Goal: Task Accomplishment & Management: Manage account settings

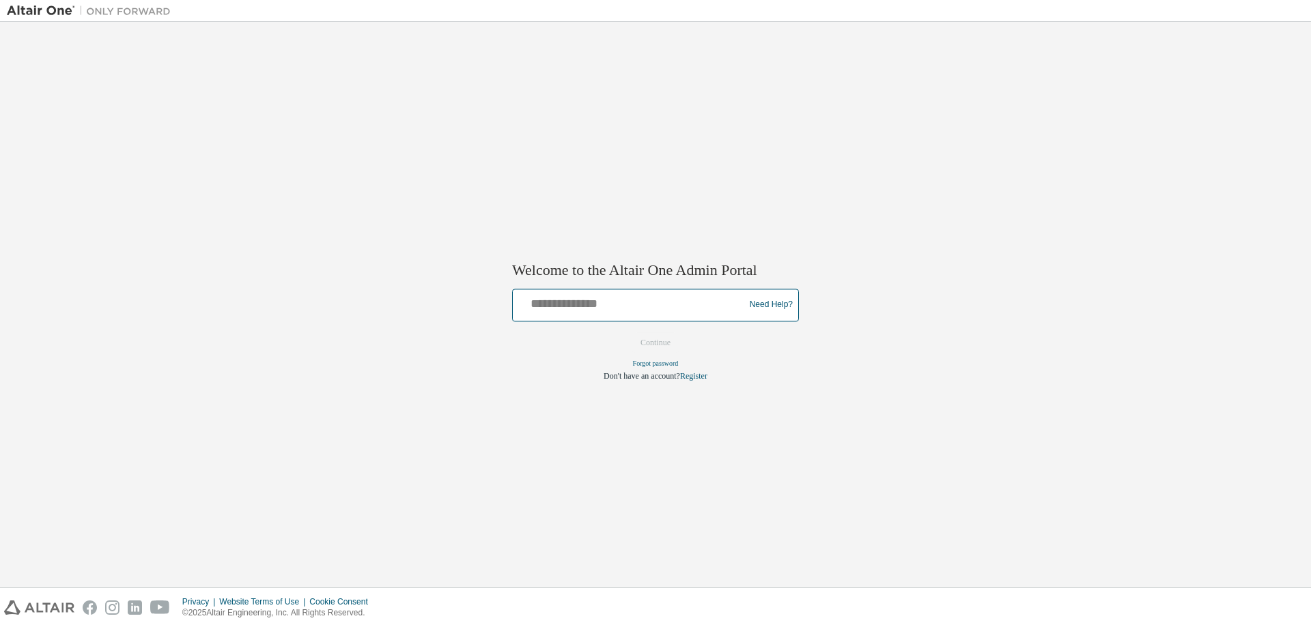
click at [683, 297] on input "text" at bounding box center [630, 302] width 225 height 20
type input "**********"
click at [652, 338] on button "Continue" at bounding box center [655, 342] width 59 height 20
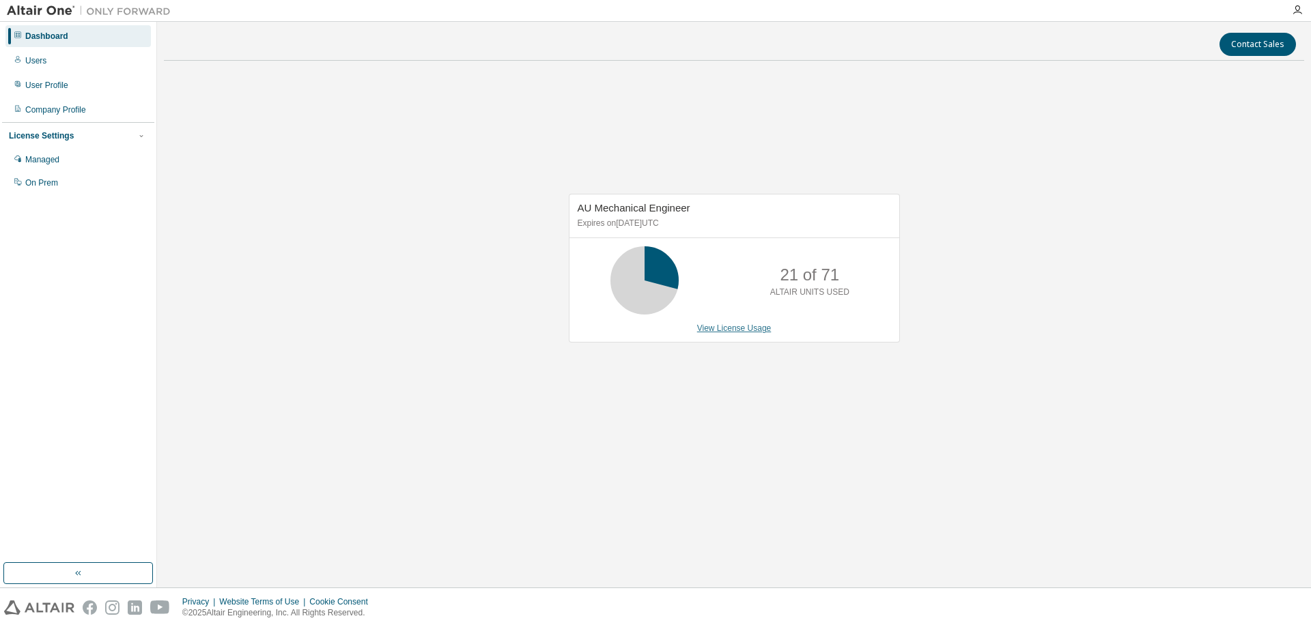
click at [701, 327] on link "View License Usage" at bounding box center [734, 329] width 74 height 10
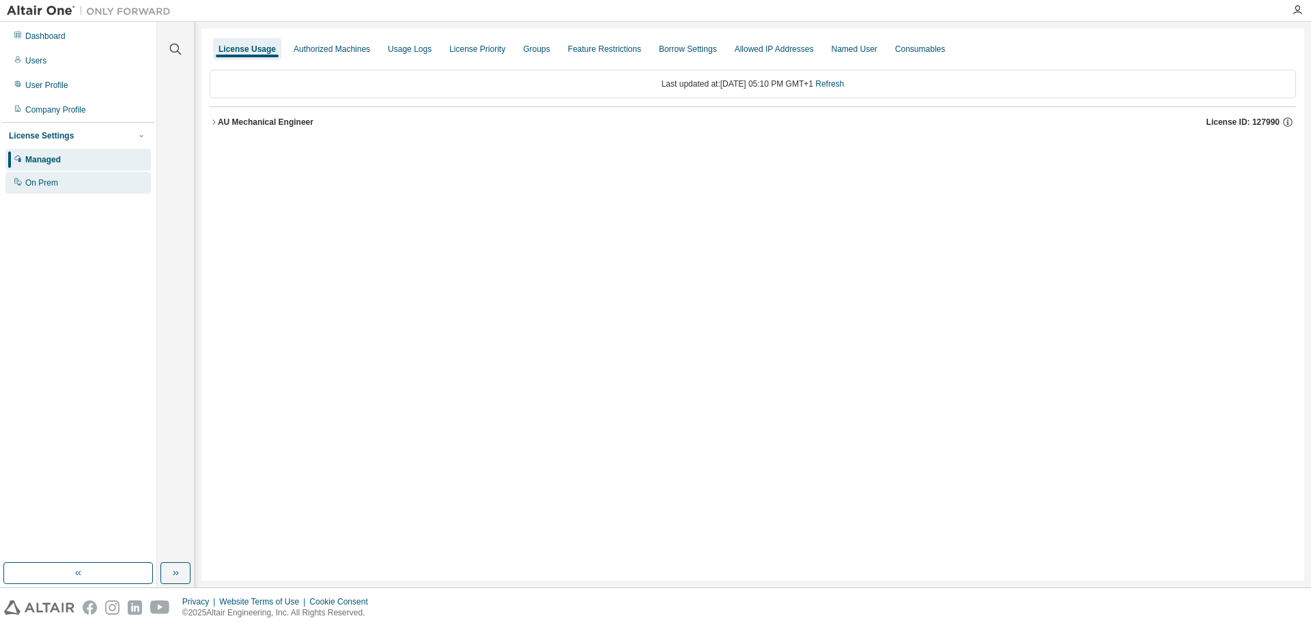
click at [51, 182] on div "On Prem" at bounding box center [41, 183] width 33 height 11
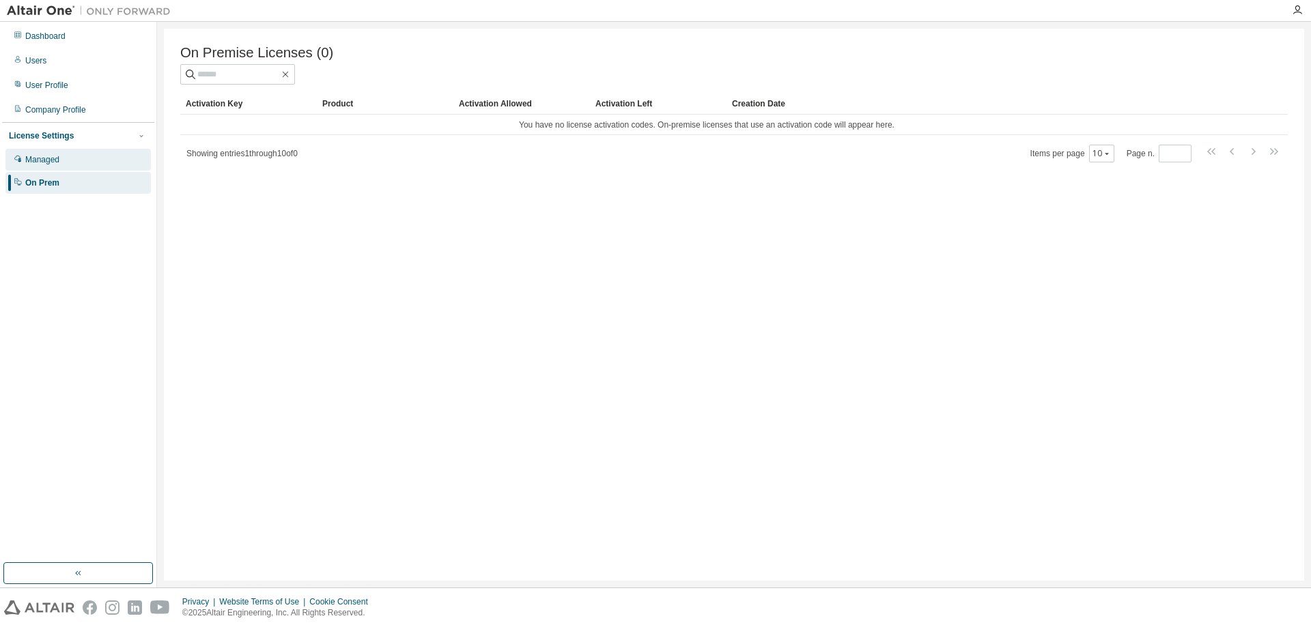
click at [46, 162] on div "Managed" at bounding box center [42, 159] width 34 height 11
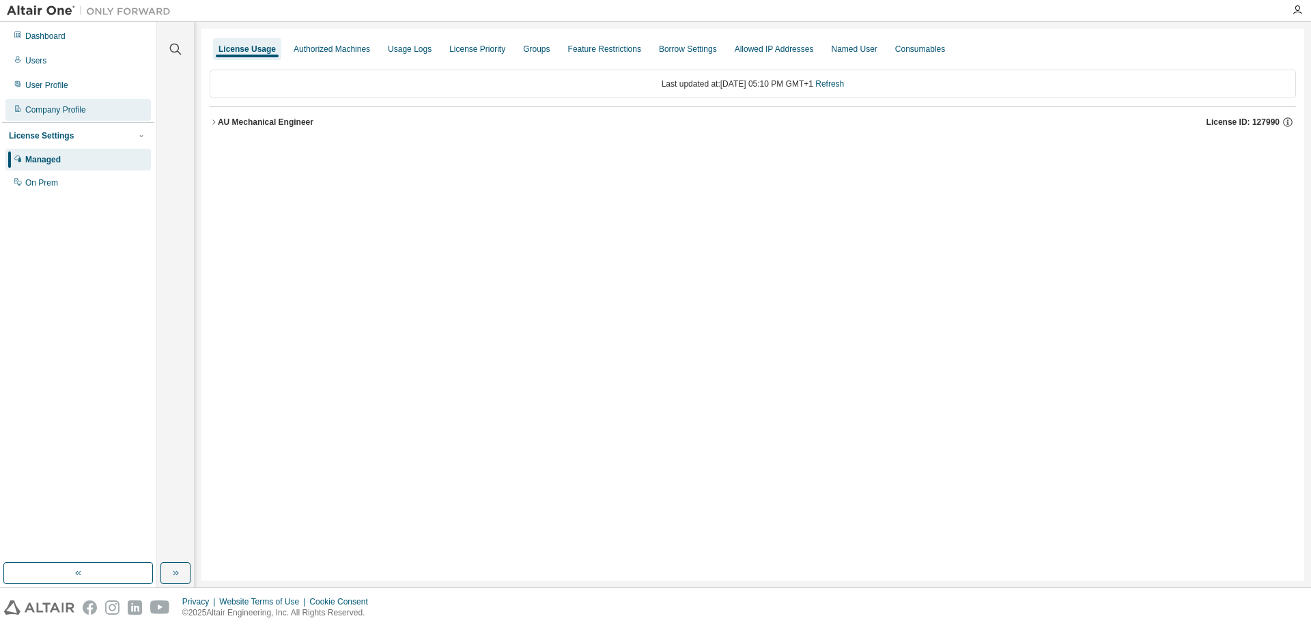
click at [44, 109] on div "Company Profile" at bounding box center [55, 109] width 61 height 11
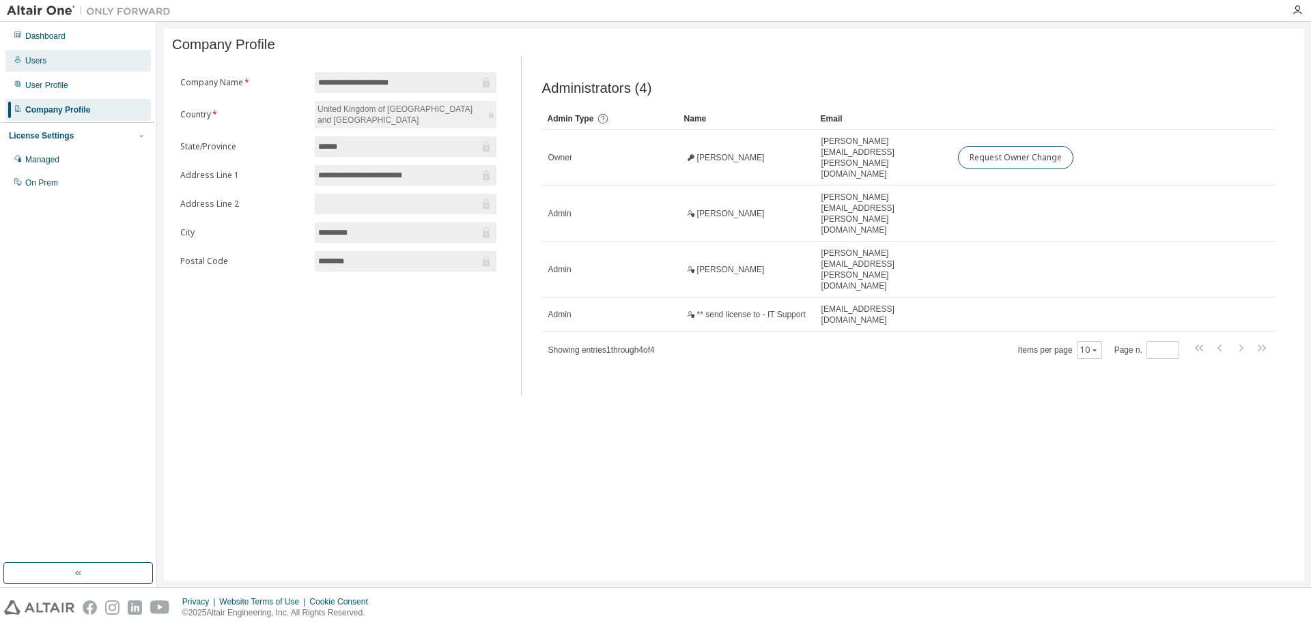
click at [39, 65] on div "Users" at bounding box center [35, 60] width 21 height 11
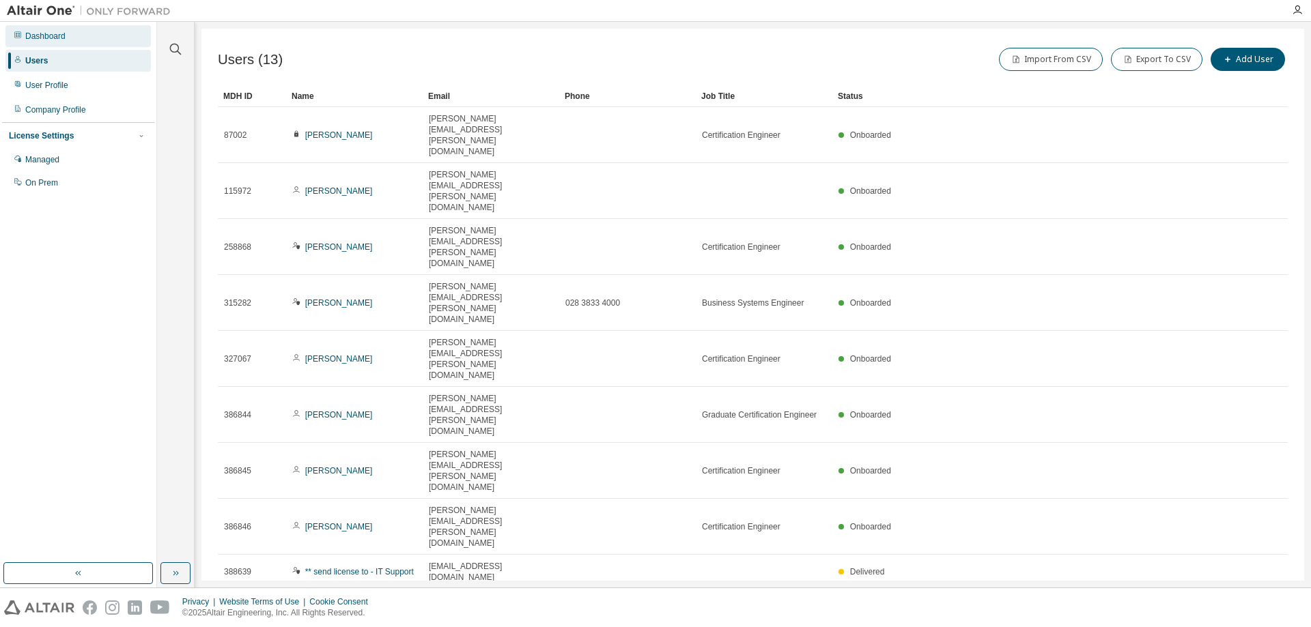
click at [42, 36] on div "Dashboard" at bounding box center [45, 36] width 40 height 11
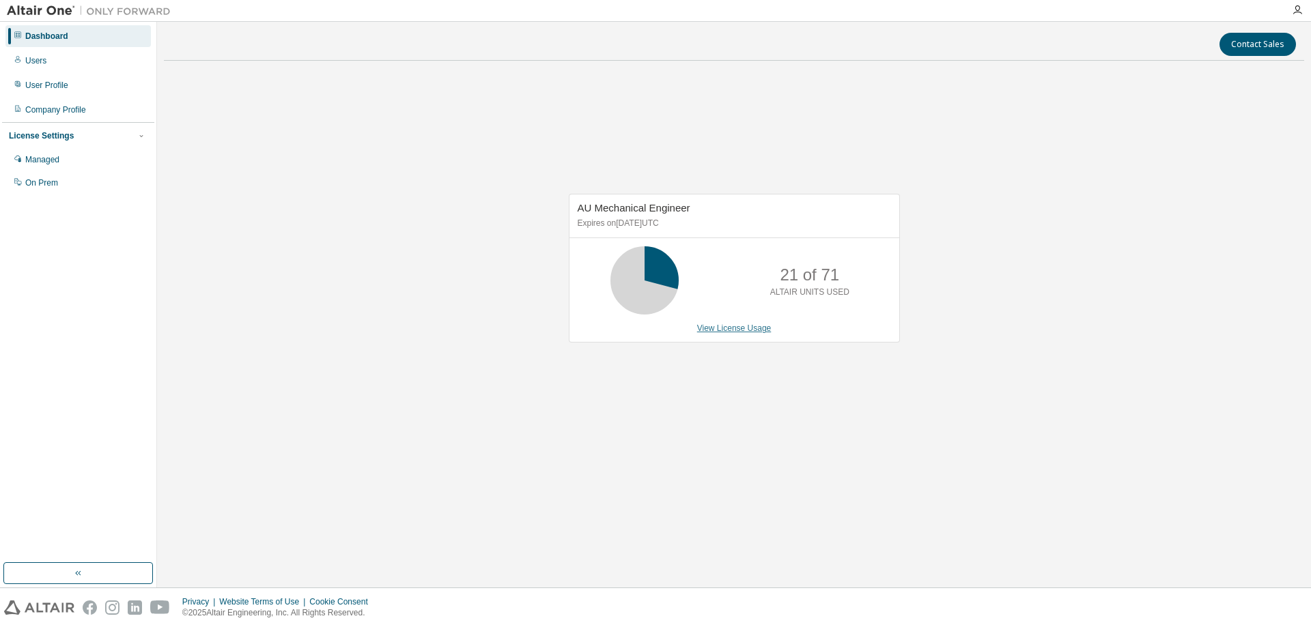
click at [755, 329] on link "View License Usage" at bounding box center [734, 329] width 74 height 10
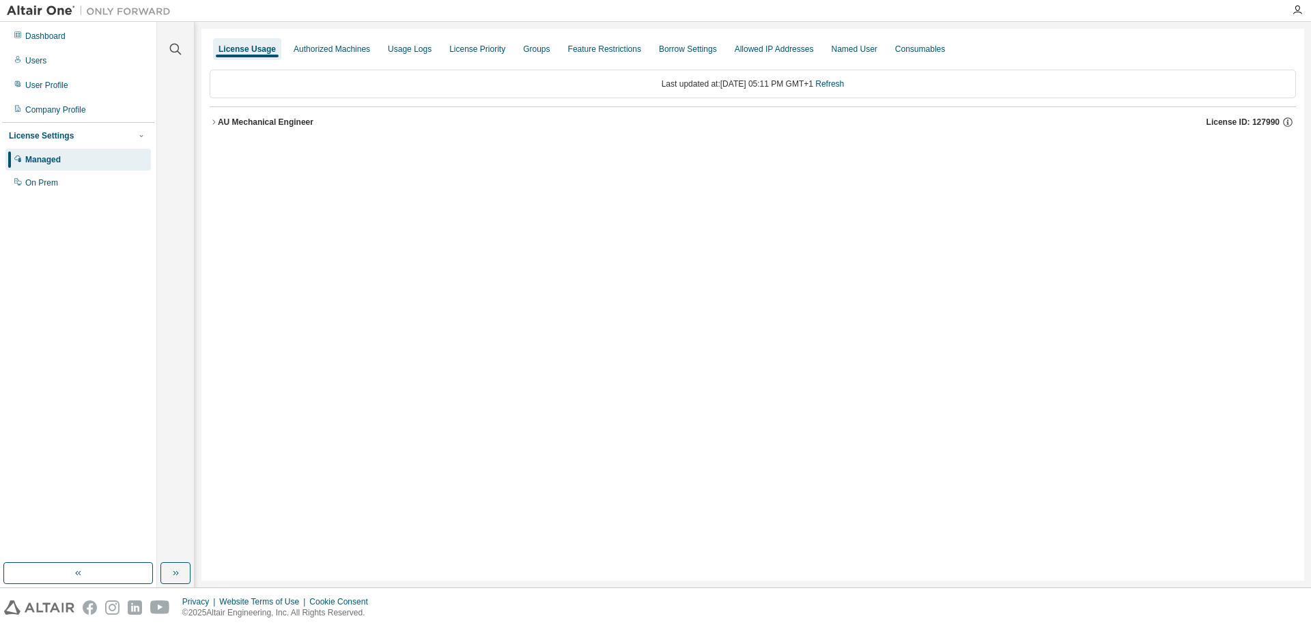
click at [214, 123] on icon "button" at bounding box center [214, 122] width 8 height 8
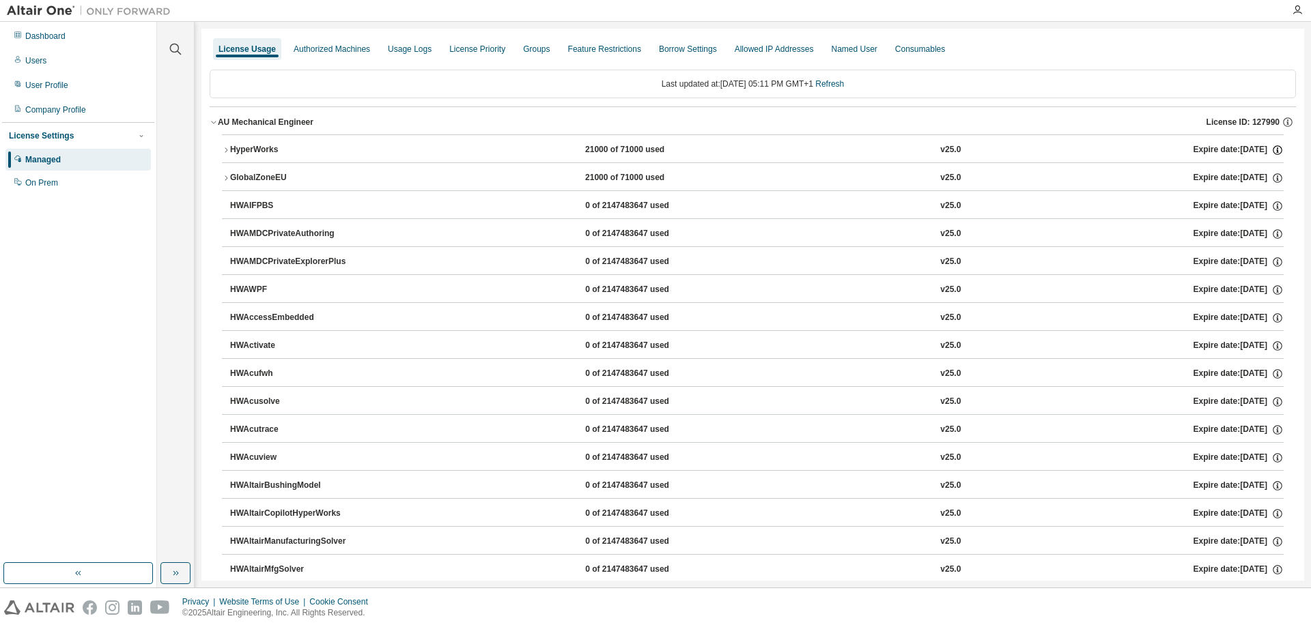
click at [1277, 148] on icon "button" at bounding box center [1277, 147] width 1 height 1
click at [1071, 161] on button "HyperWorks 21000 of 71000 used v25.0 Expire date: 2025-09-01" at bounding box center [753, 150] width 1062 height 30
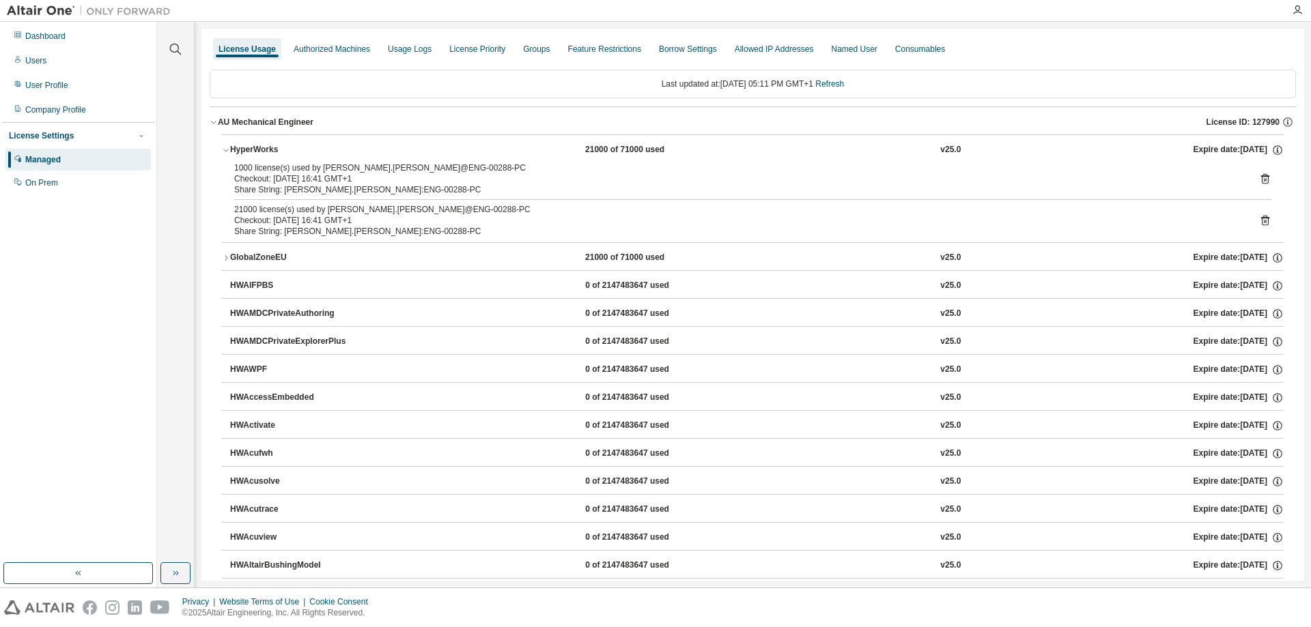
click at [229, 150] on icon "button" at bounding box center [226, 150] width 8 height 8
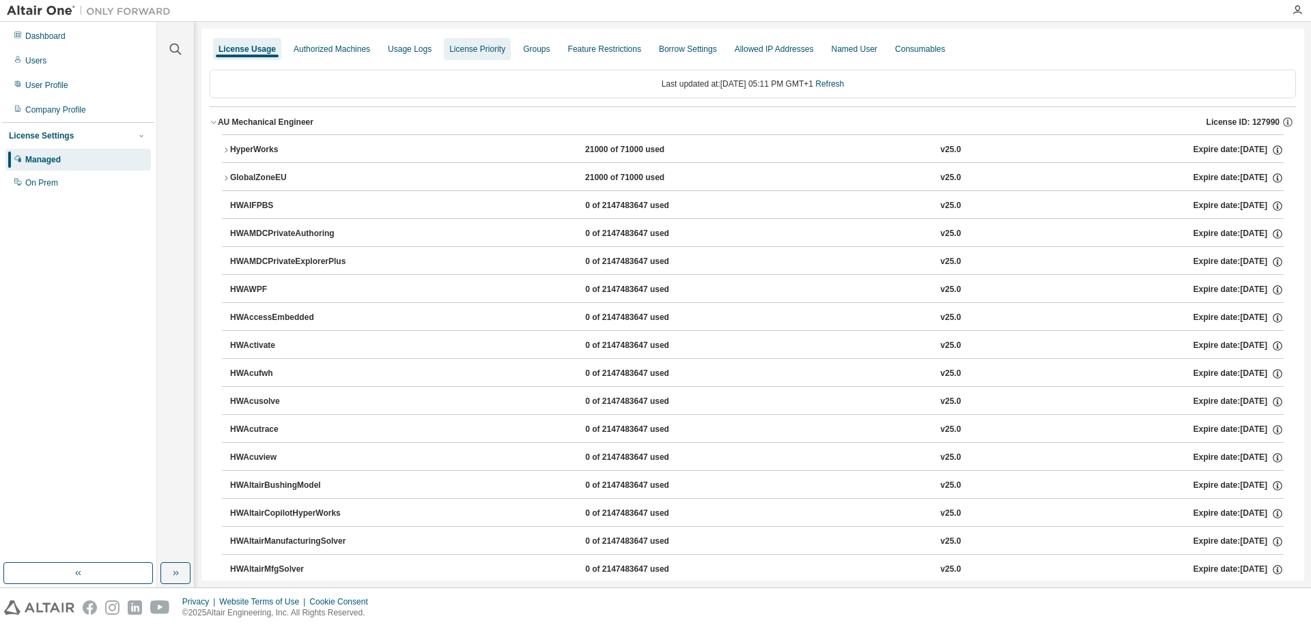
click at [474, 47] on div "License Priority" at bounding box center [477, 49] width 56 height 11
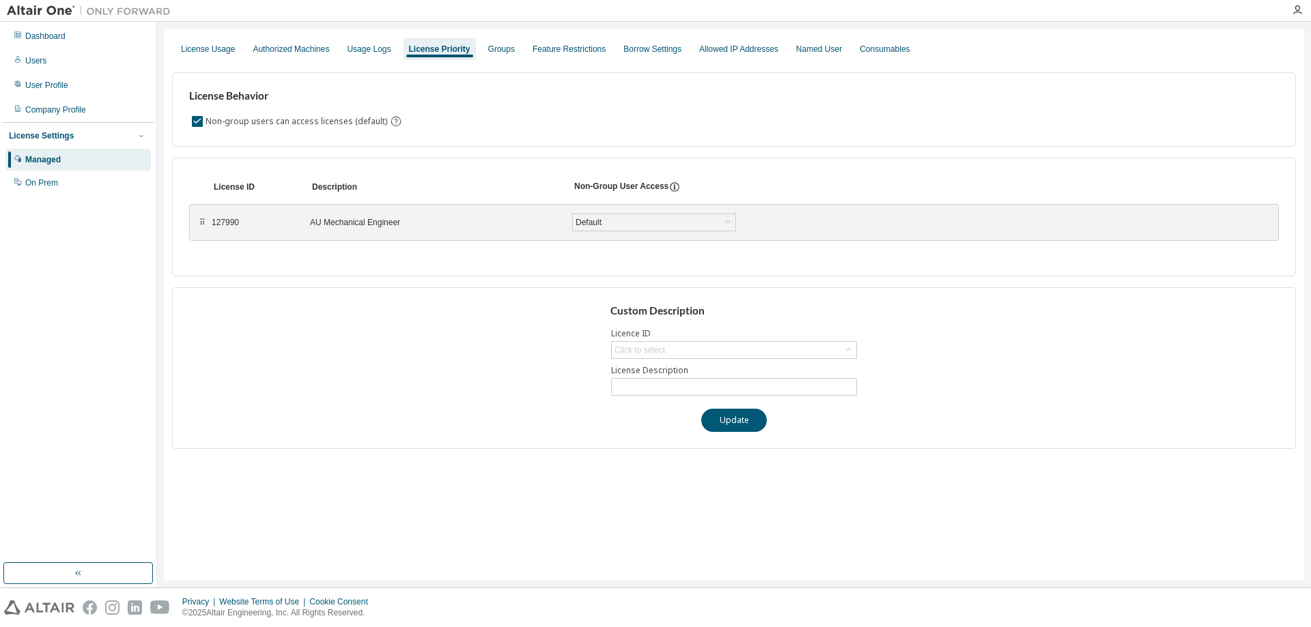
click at [334, 226] on div "AU Mechanical Engineer" at bounding box center [433, 222] width 246 height 11
click at [488, 49] on div "Groups" at bounding box center [501, 49] width 27 height 11
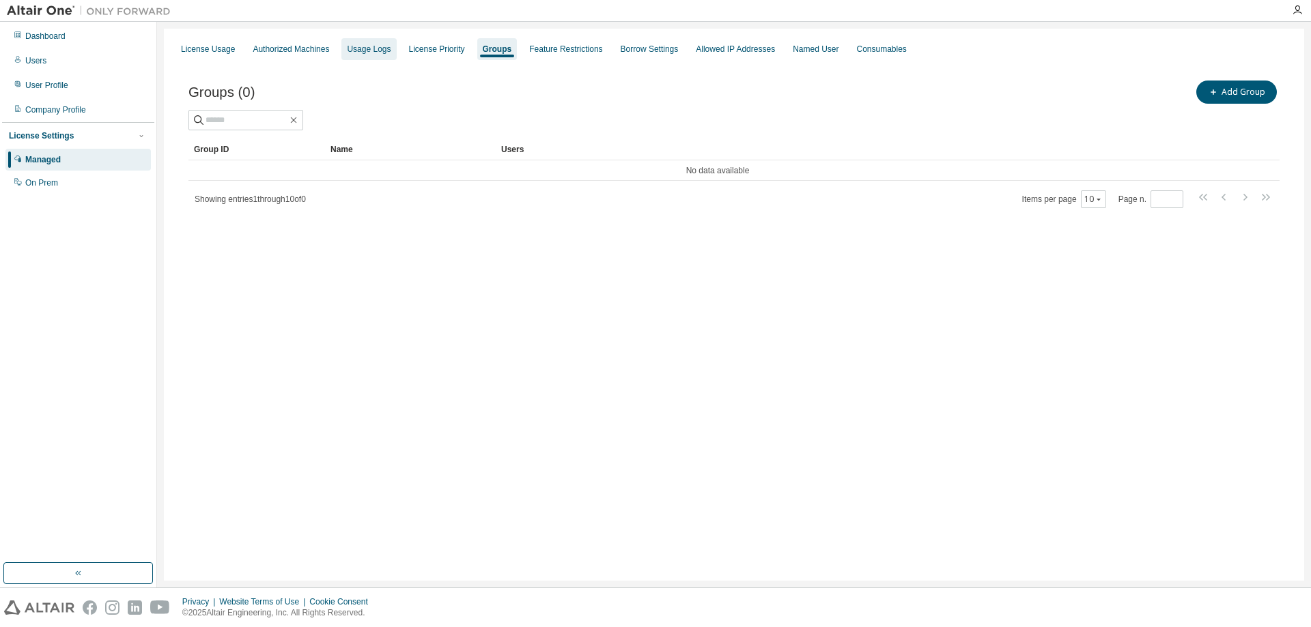
click at [373, 51] on div "Usage Logs" at bounding box center [369, 49] width 44 height 11
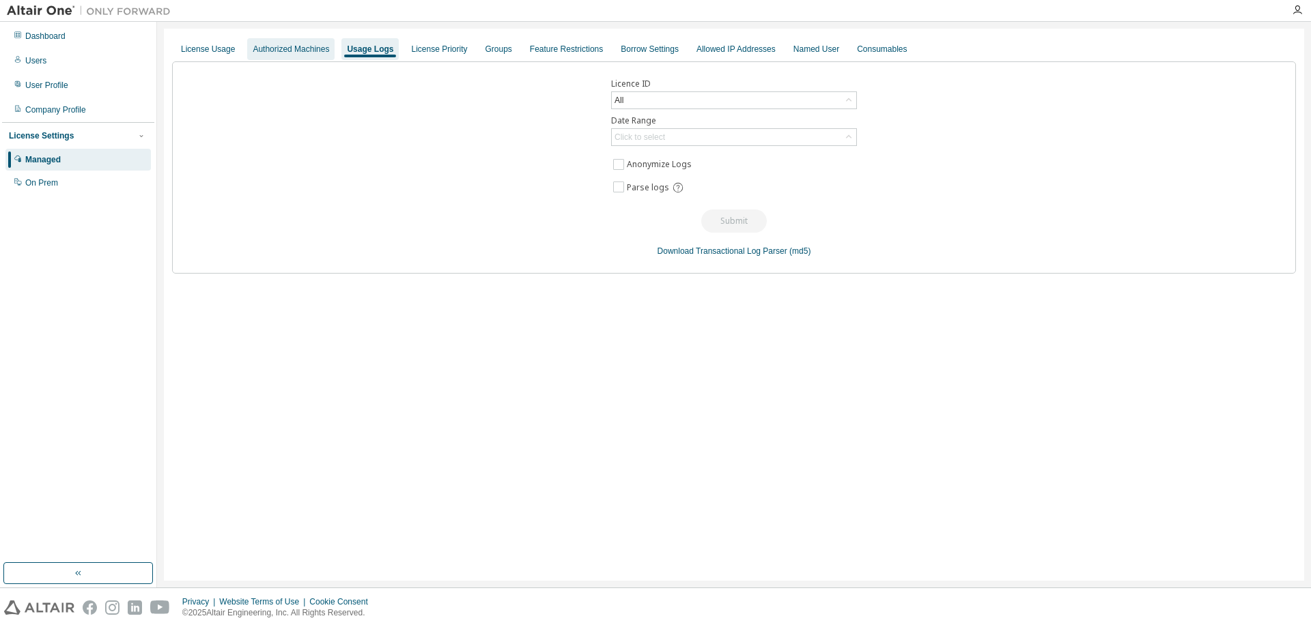
click at [310, 51] on div "Authorized Machines" at bounding box center [291, 49] width 76 height 11
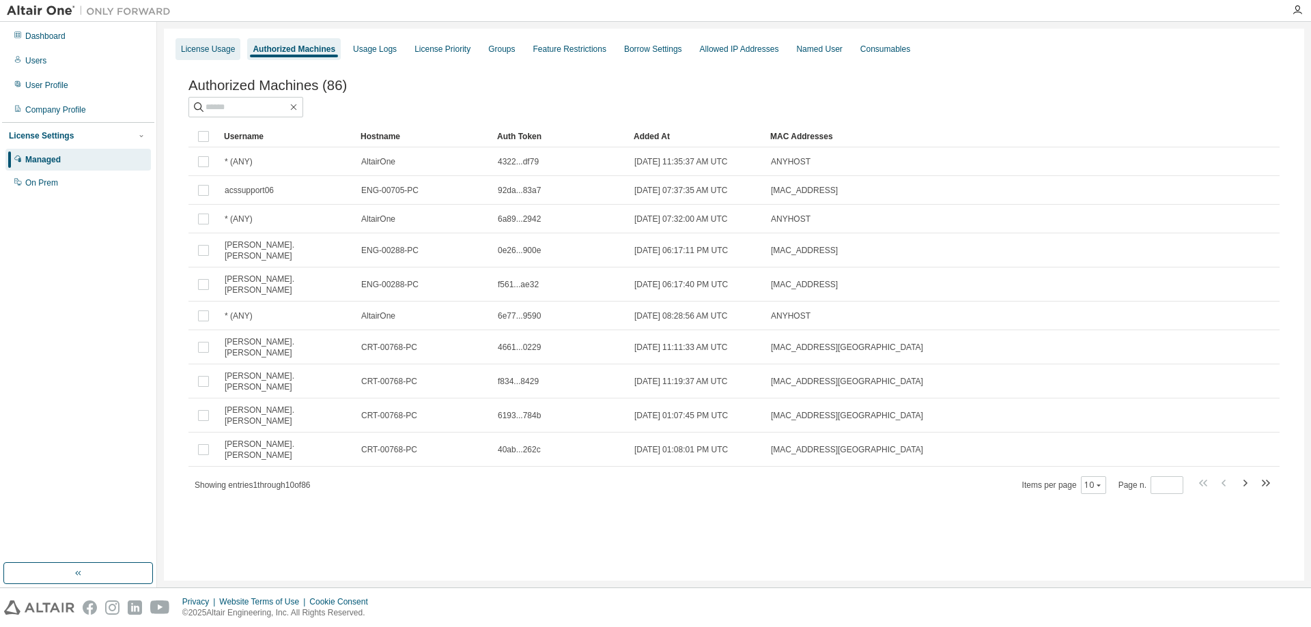
click at [218, 55] on div "License Usage" at bounding box center [207, 49] width 65 height 22
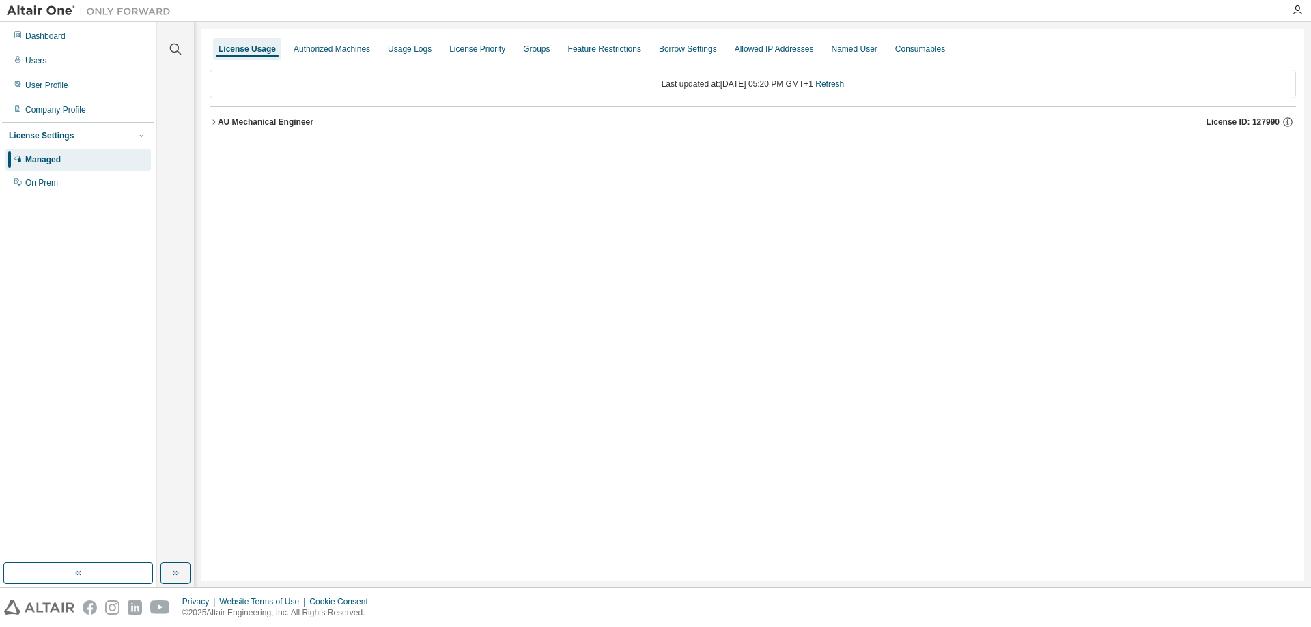
click at [215, 122] on icon "button" at bounding box center [213, 121] width 3 height 5
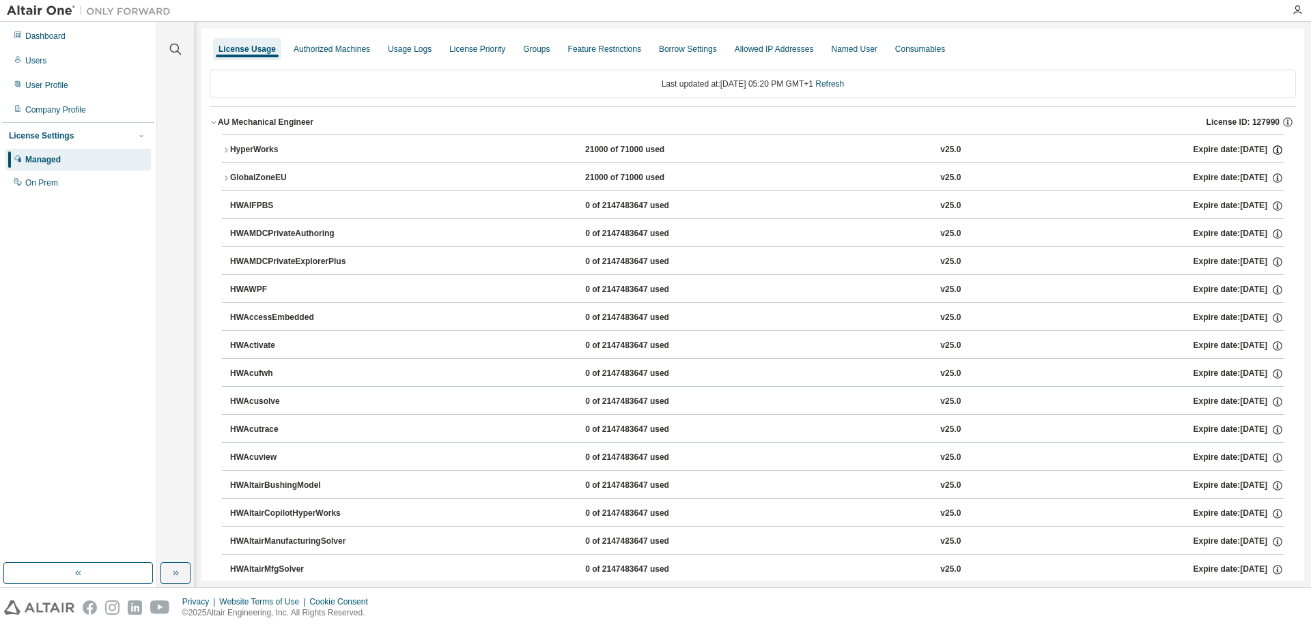
click at [1271, 148] on icon "button" at bounding box center [1277, 150] width 12 height 12
click at [1164, 77] on div "Last updated at: Mon 2025-08-18 05:20 PM GMT+1 Refresh" at bounding box center [753, 84] width 1086 height 29
click at [1266, 124] on span "License ID: 127990" at bounding box center [1242, 122] width 73 height 11
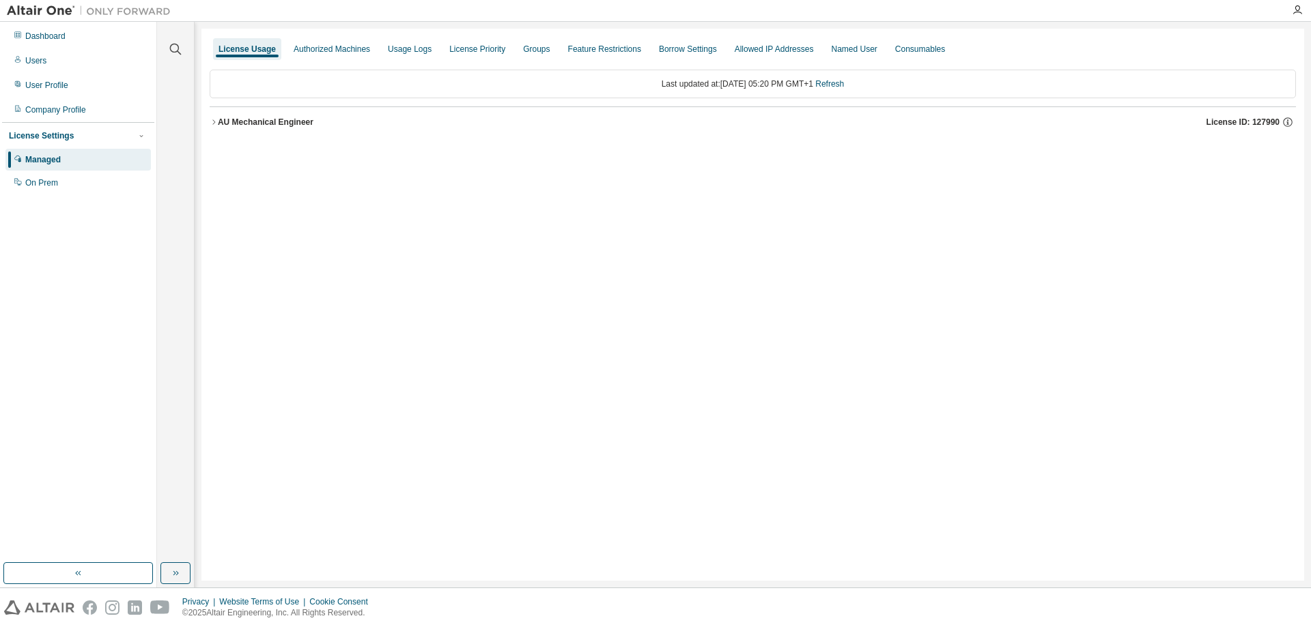
click at [214, 118] on icon "button" at bounding box center [214, 122] width 8 height 8
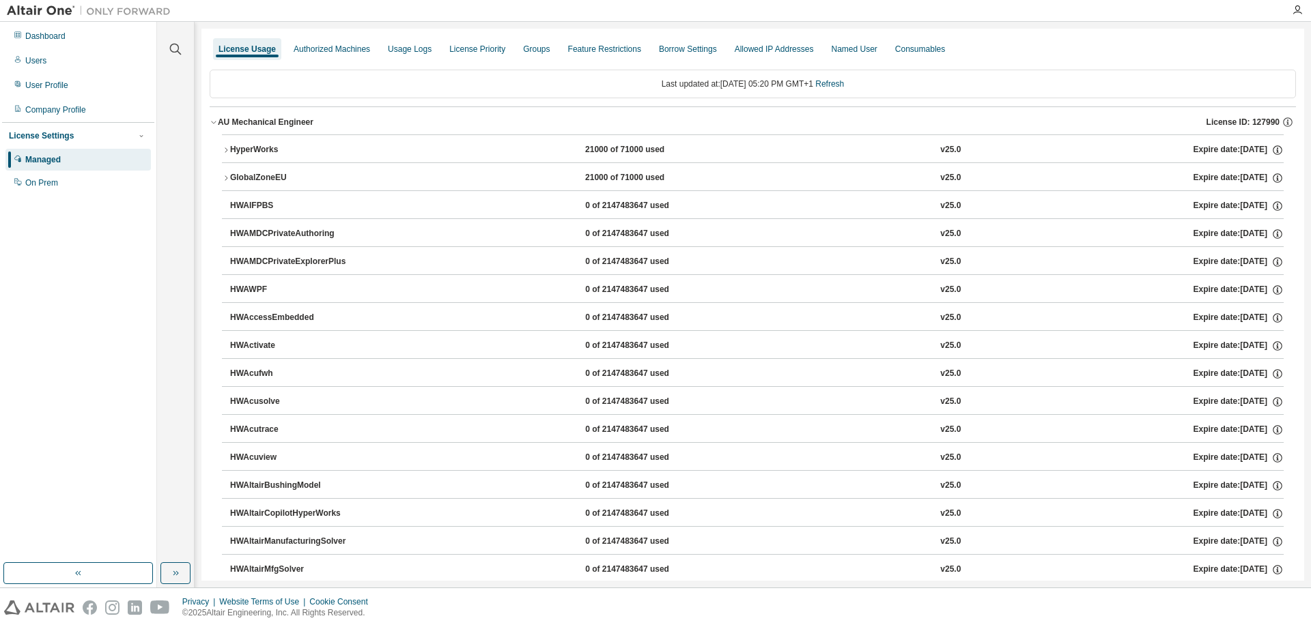
click at [1224, 148] on div "Expire date: 2025-09-01" at bounding box center [1238, 150] width 90 height 12
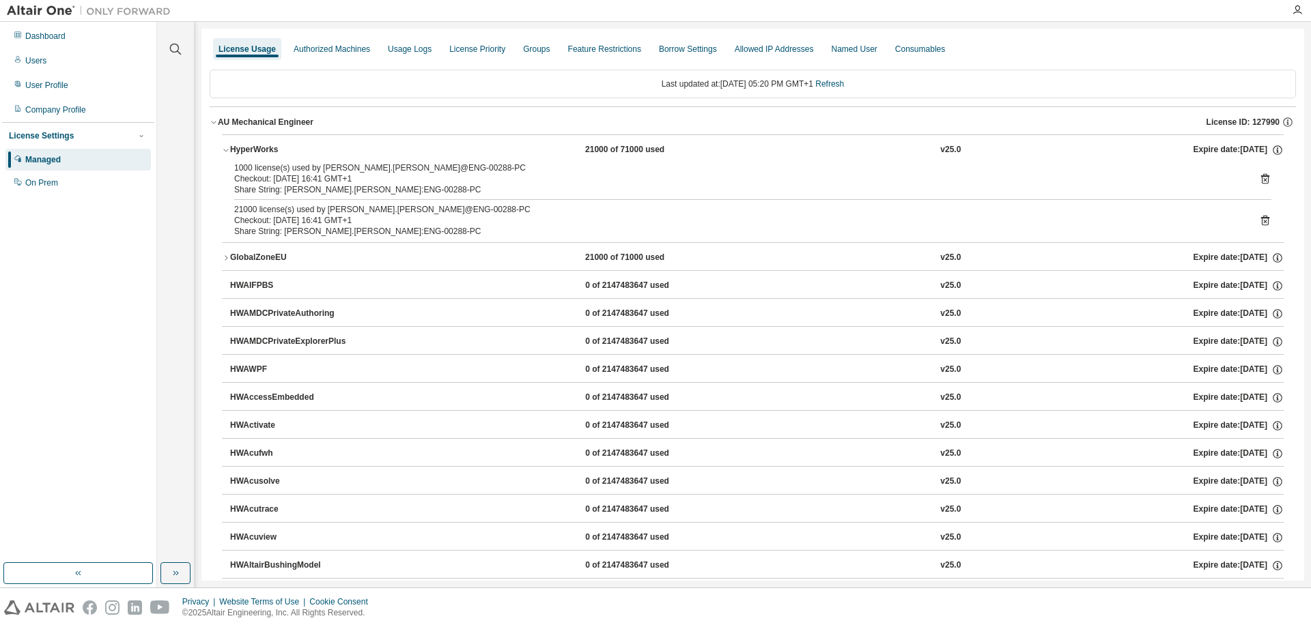
click at [225, 259] on icon "button" at bounding box center [226, 258] width 8 height 8
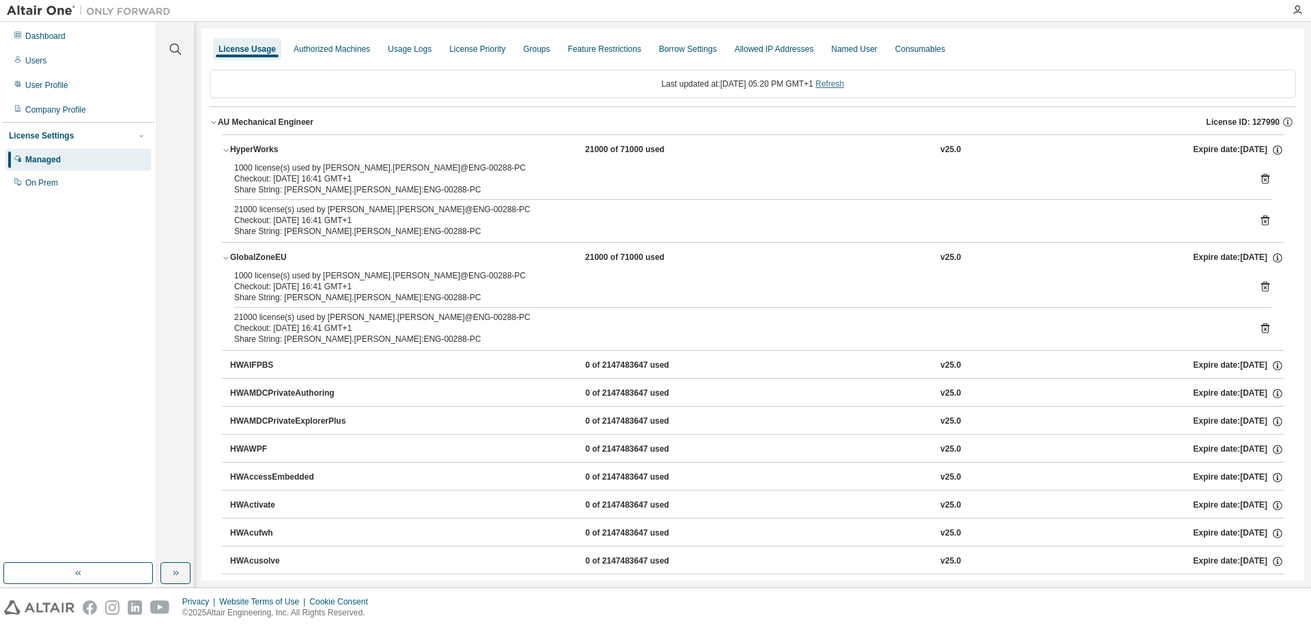
click at [834, 82] on link "Refresh" at bounding box center [829, 84] width 29 height 10
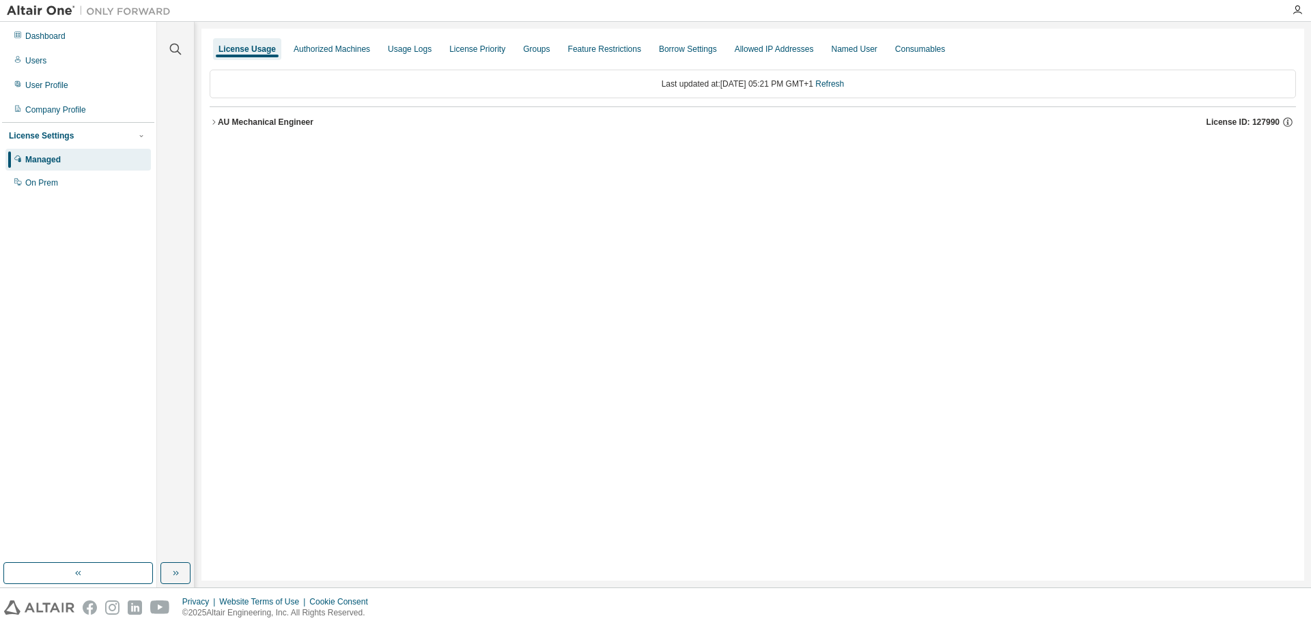
click at [212, 122] on icon "button" at bounding box center [214, 122] width 8 height 8
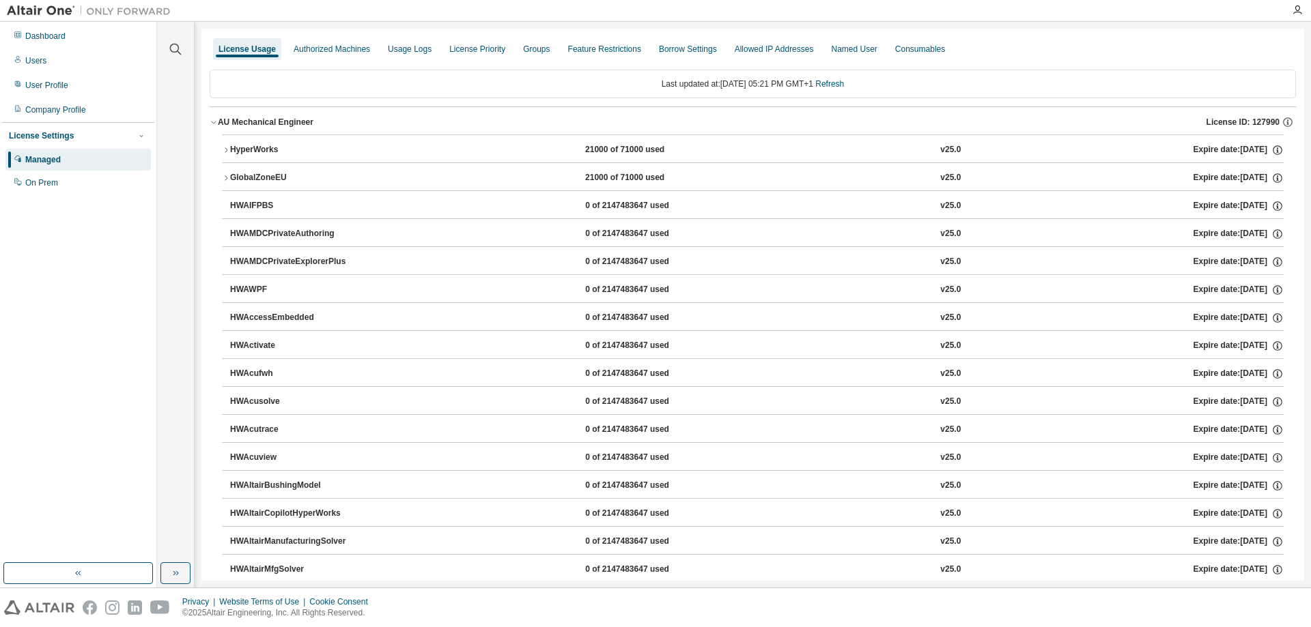
click at [38, 8] on img at bounding box center [92, 11] width 171 height 14
drag, startPoint x: 29, startPoint y: 1, endPoint x: 87, endPoint y: 259, distance: 265.3
click at [87, 259] on div "Dashboard Users User Profile Company Profile License Settings Managed On Prem" at bounding box center [78, 292] width 152 height 537
click at [1291, 5] on div at bounding box center [1297, 10] width 27 height 11
click at [1295, 8] on icon "button" at bounding box center [1297, 10] width 11 height 11
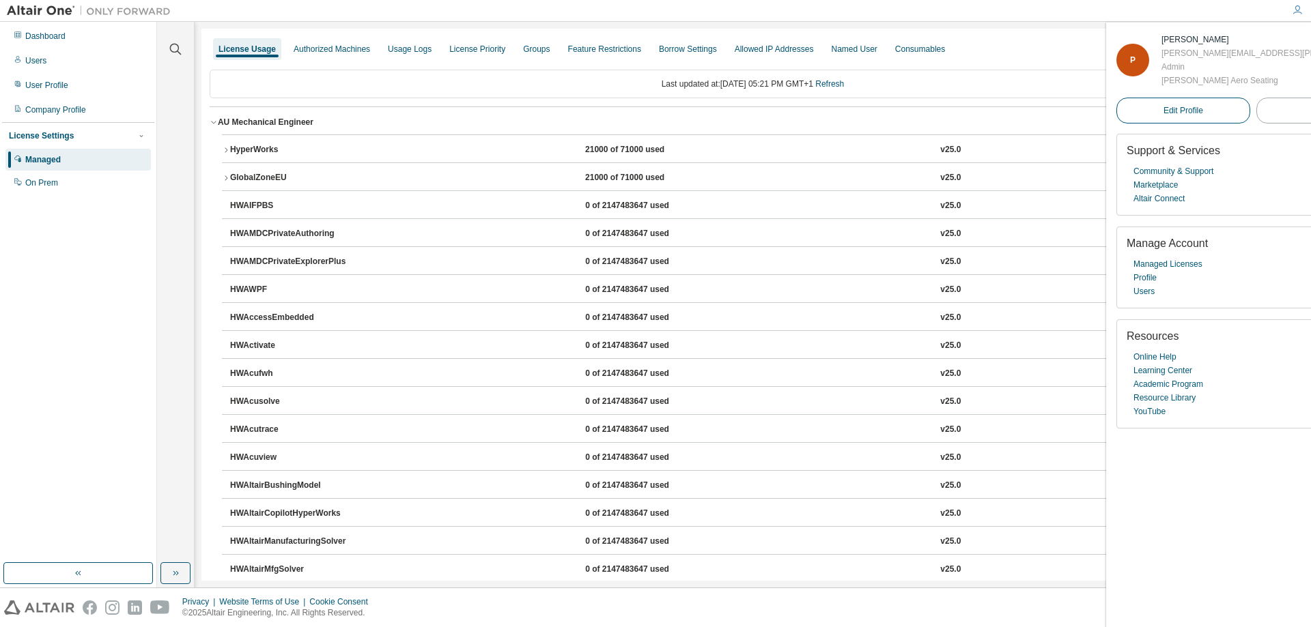
click at [1175, 116] on span "Edit Profile" at bounding box center [1183, 111] width 40 height 14
